Goal: Information Seeking & Learning: Learn about a topic

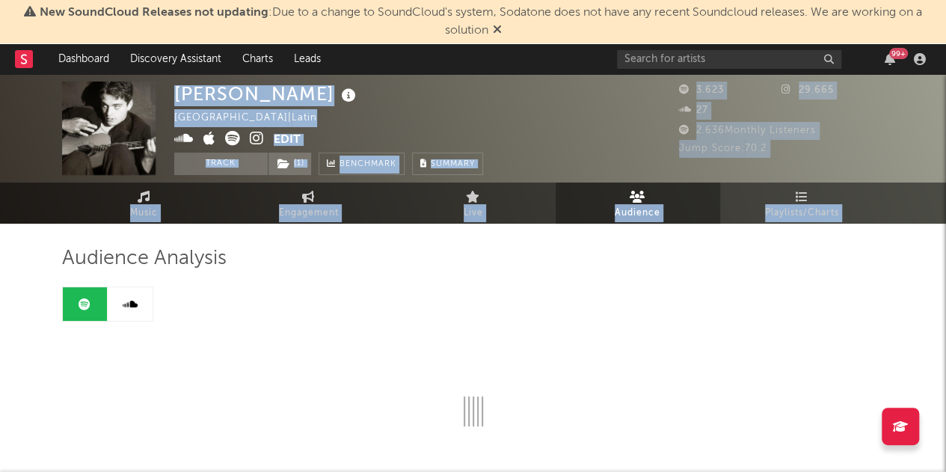
click at [846, 131] on div "2.636 Monthly Listeners" at bounding box center [782, 131] width 206 height 18
click at [152, 213] on span "Music" at bounding box center [144, 213] width 28 height 18
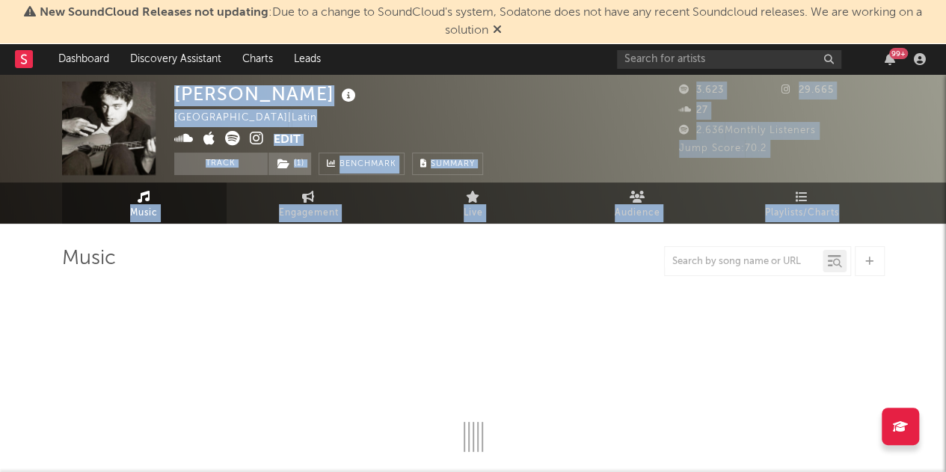
click at [547, 120] on div "[PERSON_NAME] [GEOGRAPHIC_DATA] | Latin Edit Track ( 1 ) Benchmark Summary" at bounding box center [417, 128] width 486 height 93
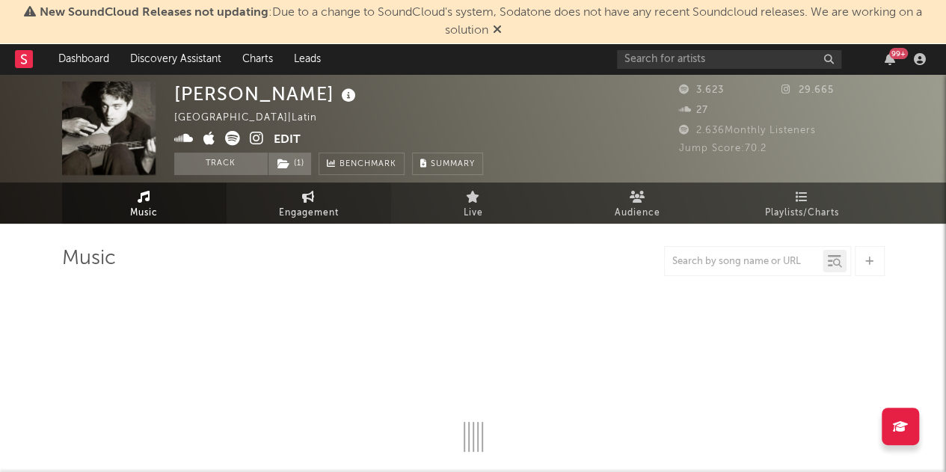
select select "6m"
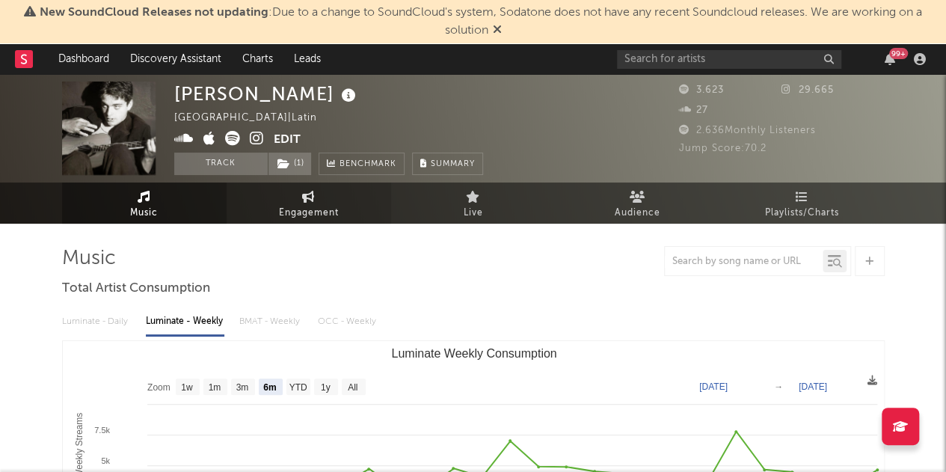
click at [337, 213] on span "Engagement" at bounding box center [309, 213] width 60 height 18
select select "1w"
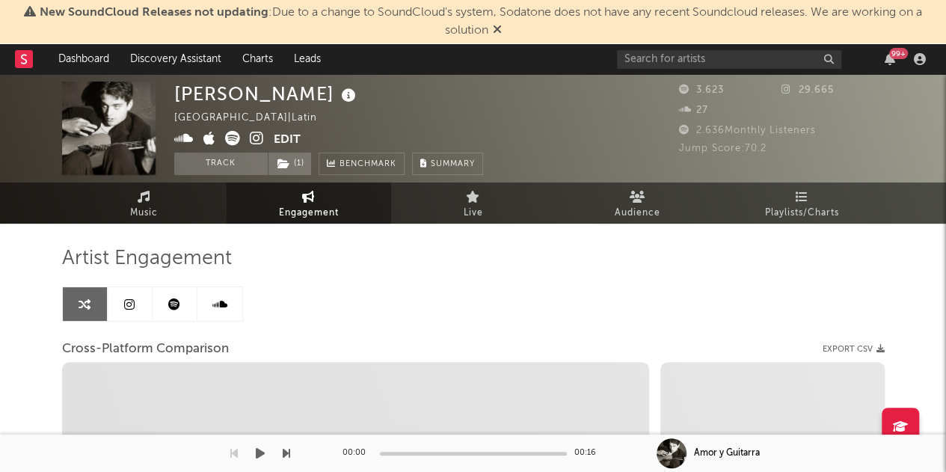
select select "1m"
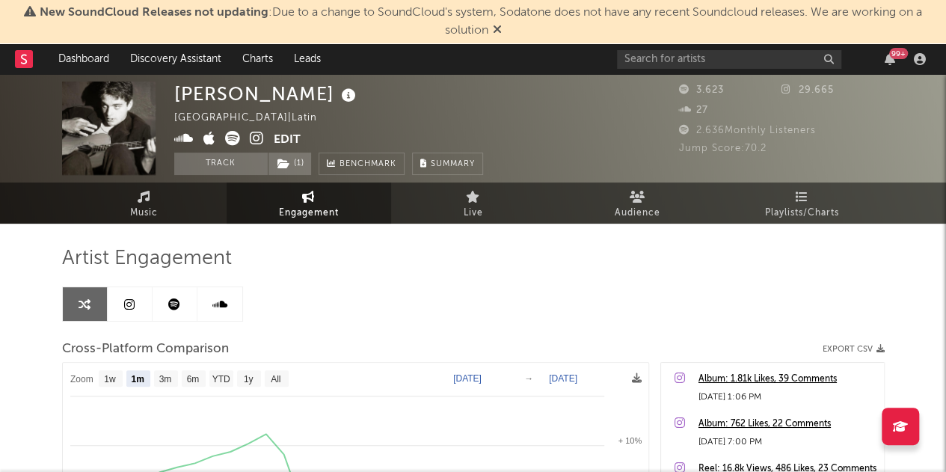
click at [728, 44] on div "99 +" at bounding box center [774, 59] width 314 height 30
click at [722, 56] on input "text" at bounding box center [729, 59] width 224 height 19
drag, startPoint x: 716, startPoint y: 55, endPoint x: 564, endPoint y: 58, distance: 151.8
click at [564, 58] on nav "Dashboard Discovery Assistant Charts Leads [PERSON_NAME] 99 +" at bounding box center [473, 59] width 946 height 30
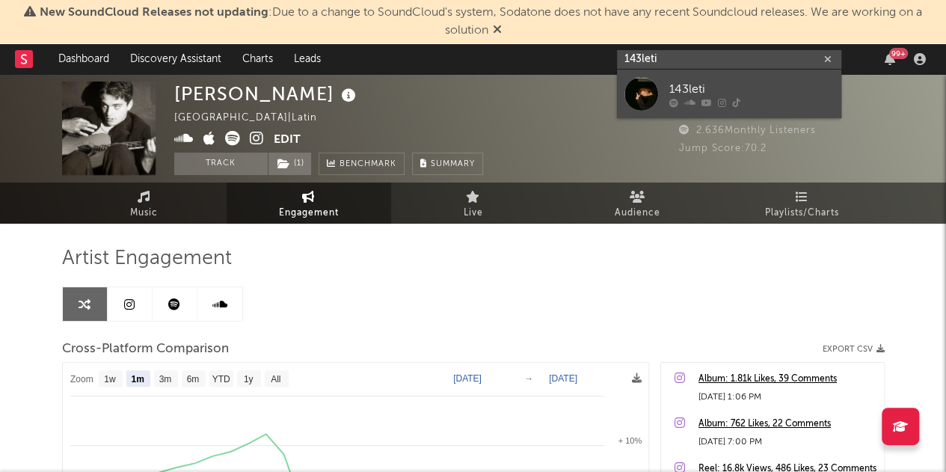
type input "143leti"
click at [697, 79] on link "143leti" at bounding box center [729, 94] width 224 height 49
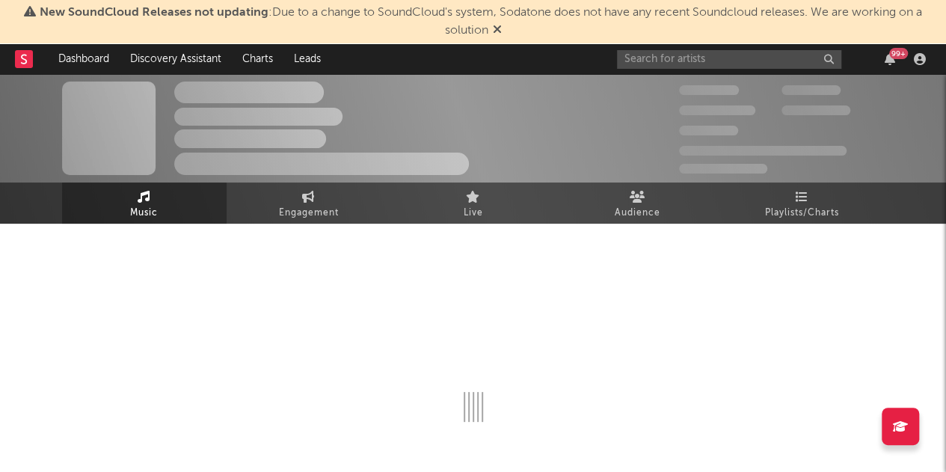
select select "6m"
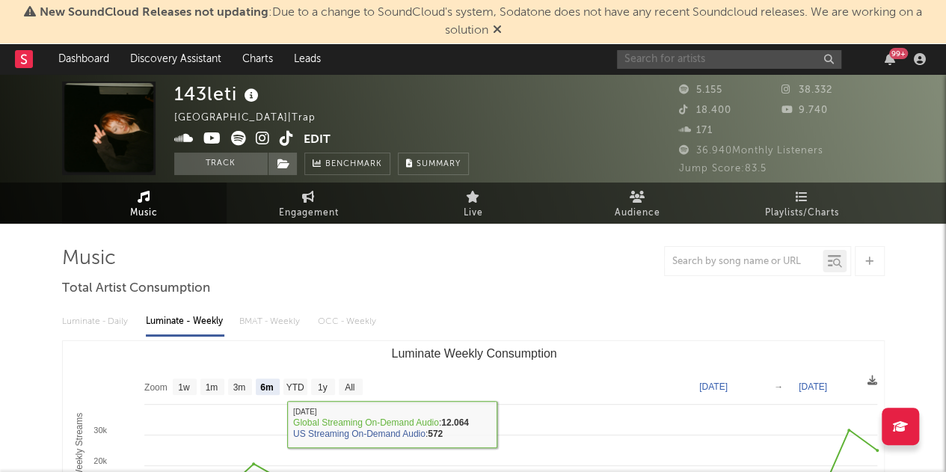
click at [760, 50] on input "text" at bounding box center [729, 59] width 224 height 19
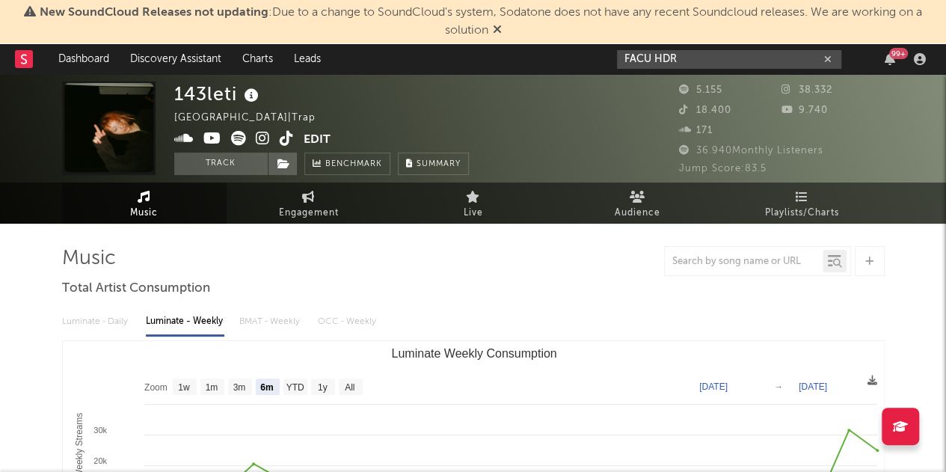
drag, startPoint x: 654, startPoint y: 58, endPoint x: 497, endPoint y: 66, distance: 157.2
click at [497, 66] on nav "Dashboard Discovery Assistant Charts Leads FACU HDR 99 +" at bounding box center [473, 59] width 946 height 30
click at [713, 62] on input "HDR" at bounding box center [729, 59] width 224 height 19
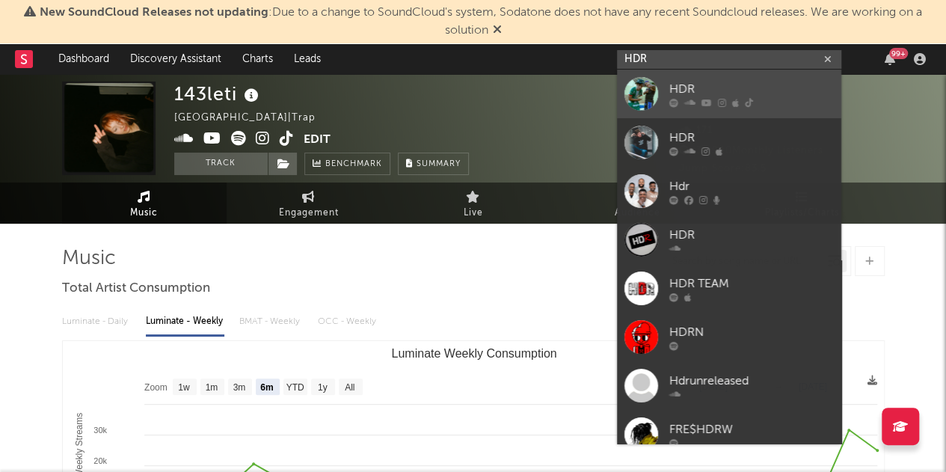
type input "HDR"
click at [710, 90] on div "HDR" at bounding box center [751, 89] width 165 height 18
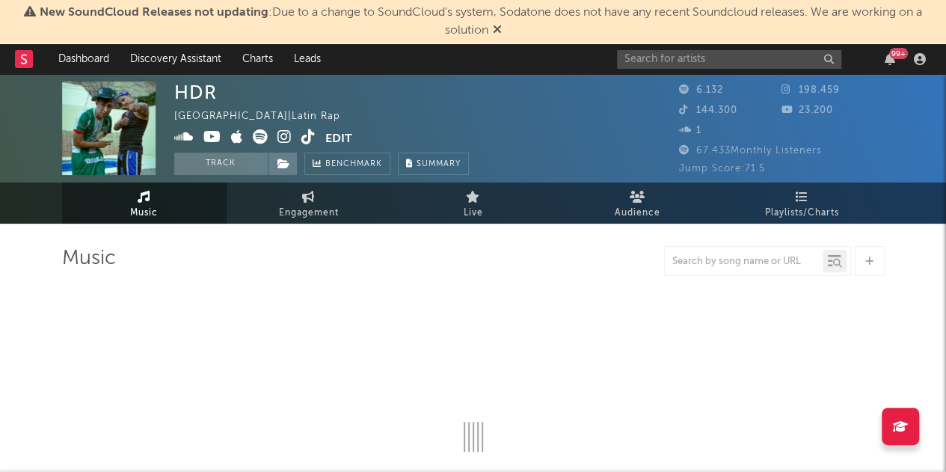
select select "6m"
